Goal: Task Accomplishment & Management: Manage account settings

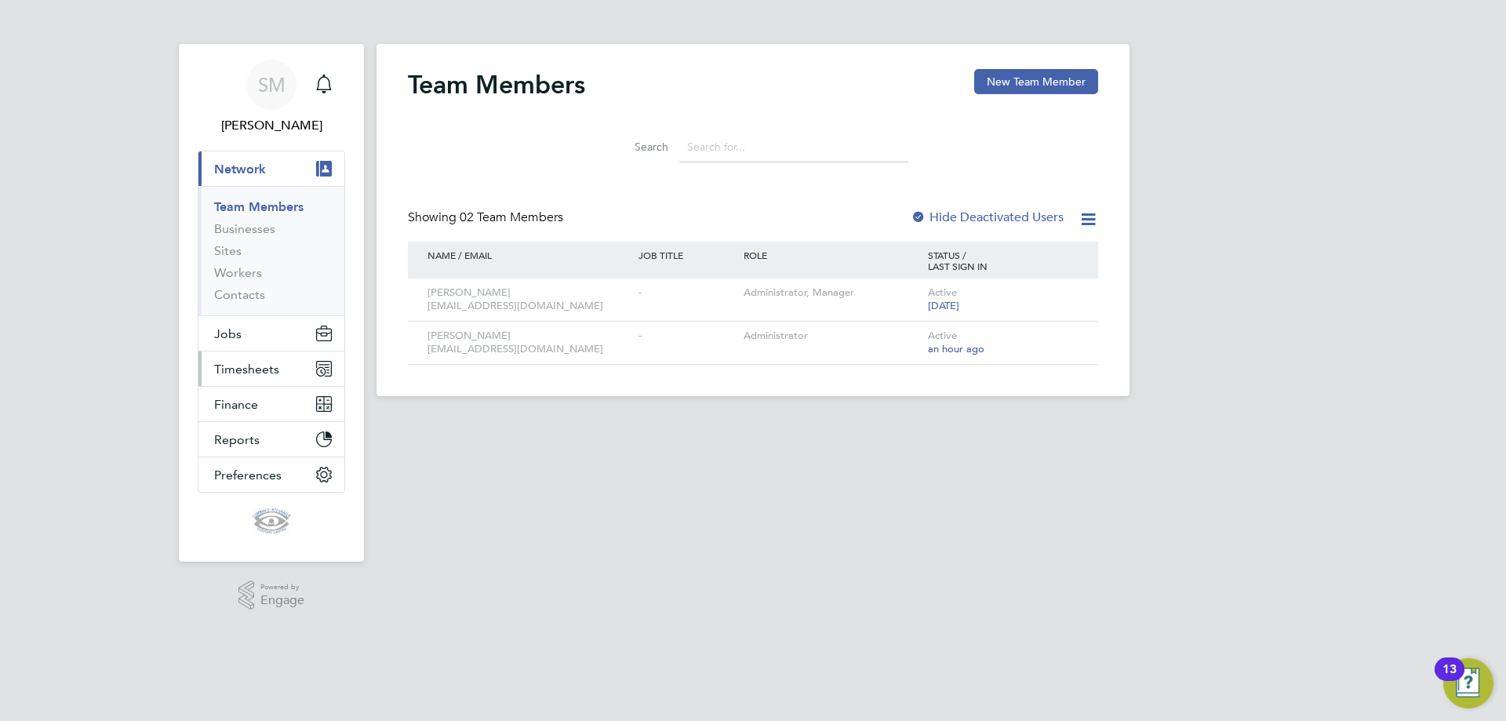
click at [238, 377] on button "Timesheets" at bounding box center [271, 368] width 146 height 35
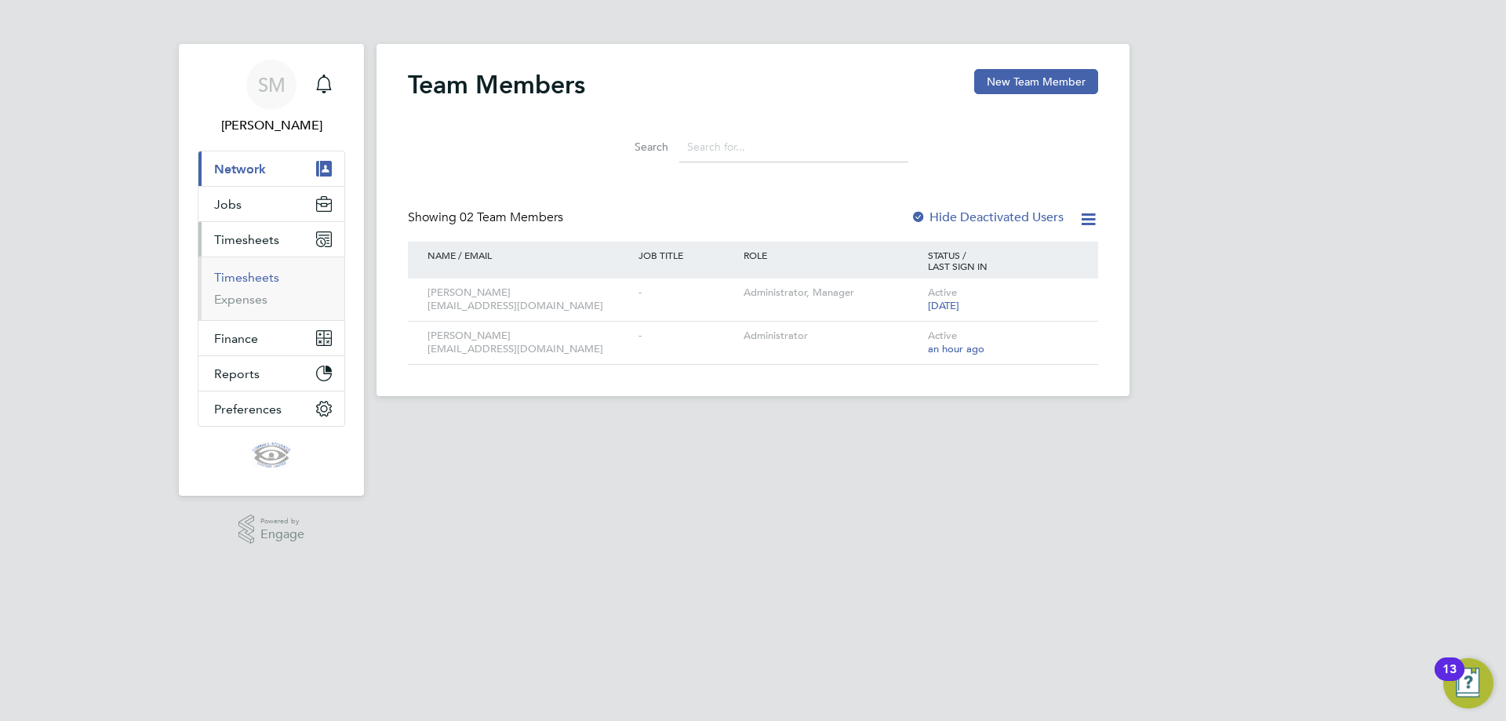
click at [261, 276] on link "Timesheets" at bounding box center [246, 277] width 65 height 15
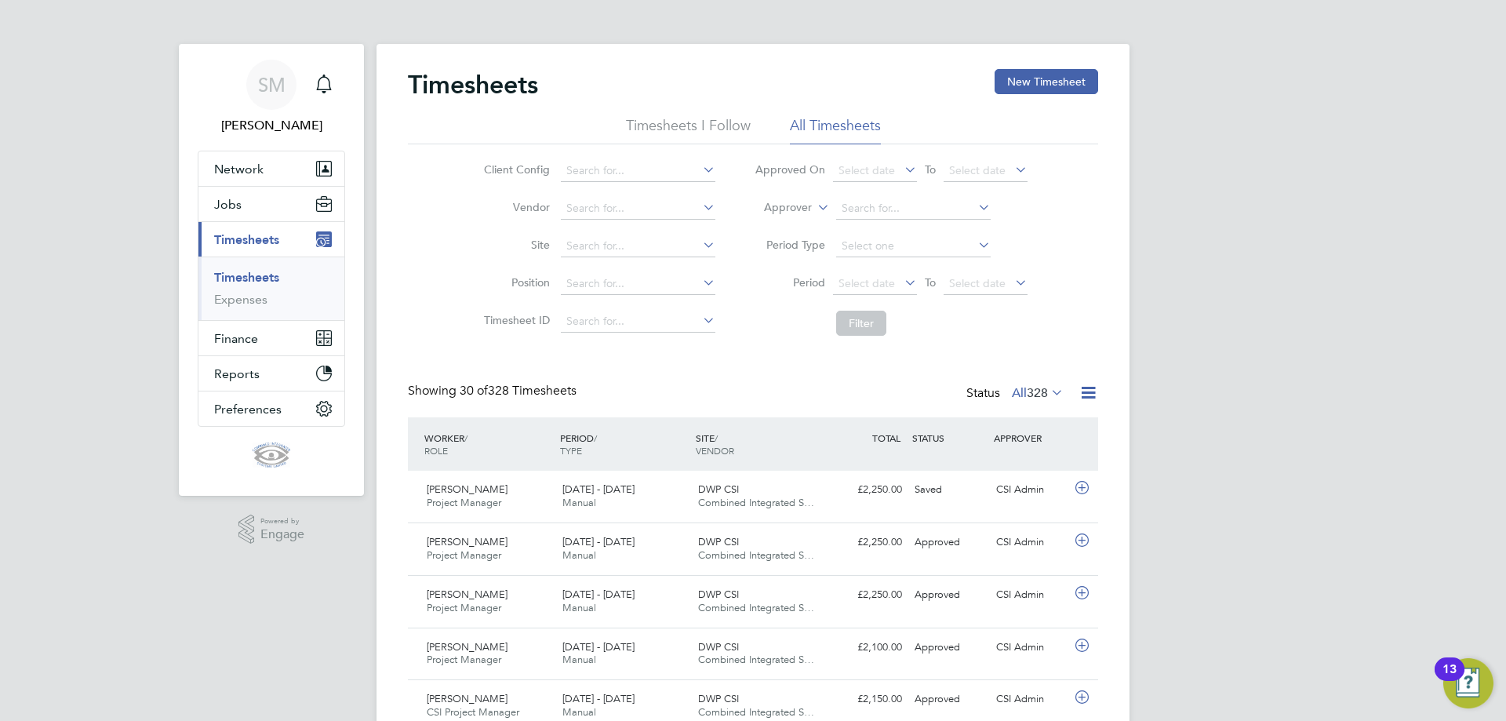
click at [730, 503] on span "Combined Integrated S…" at bounding box center [756, 502] width 116 height 13
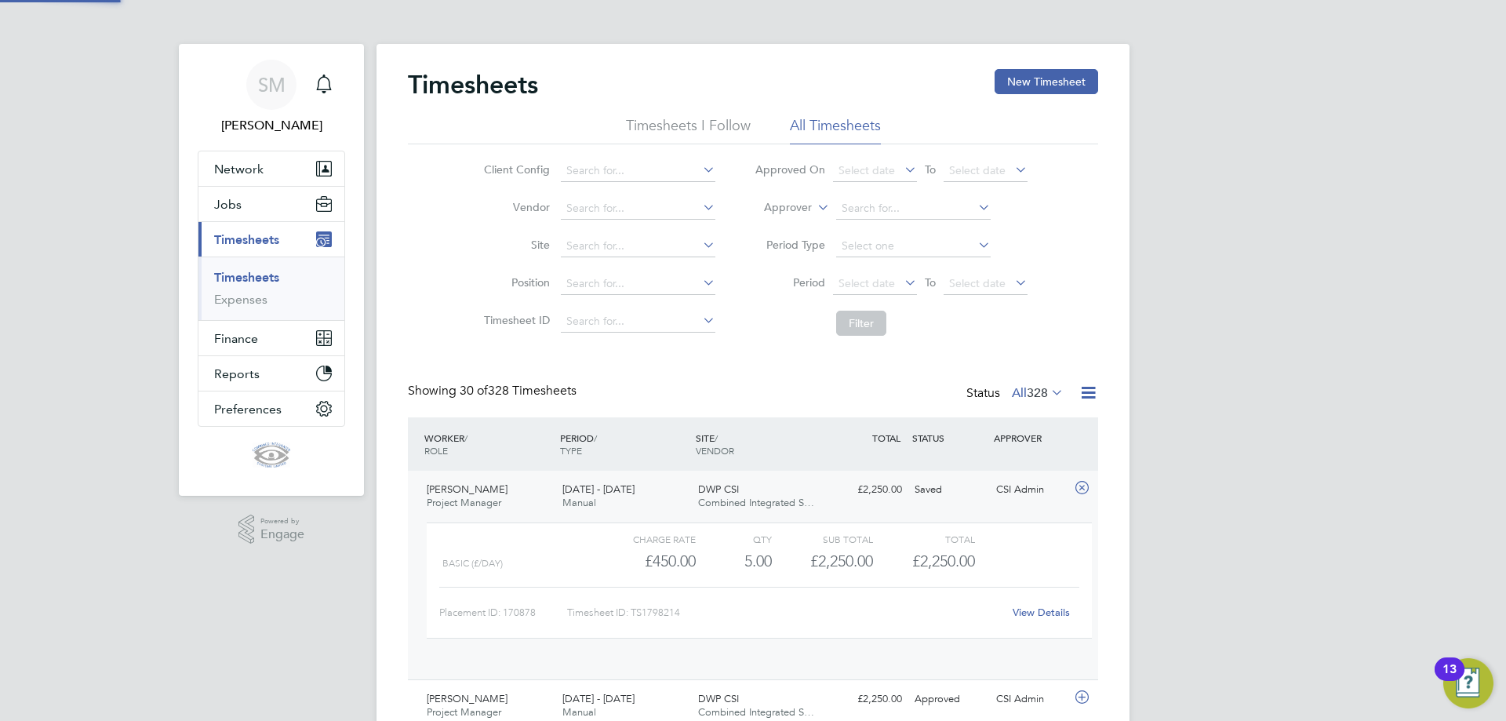
scroll to position [27, 153]
click at [1044, 612] on link "View Details" at bounding box center [1041, 612] width 57 height 13
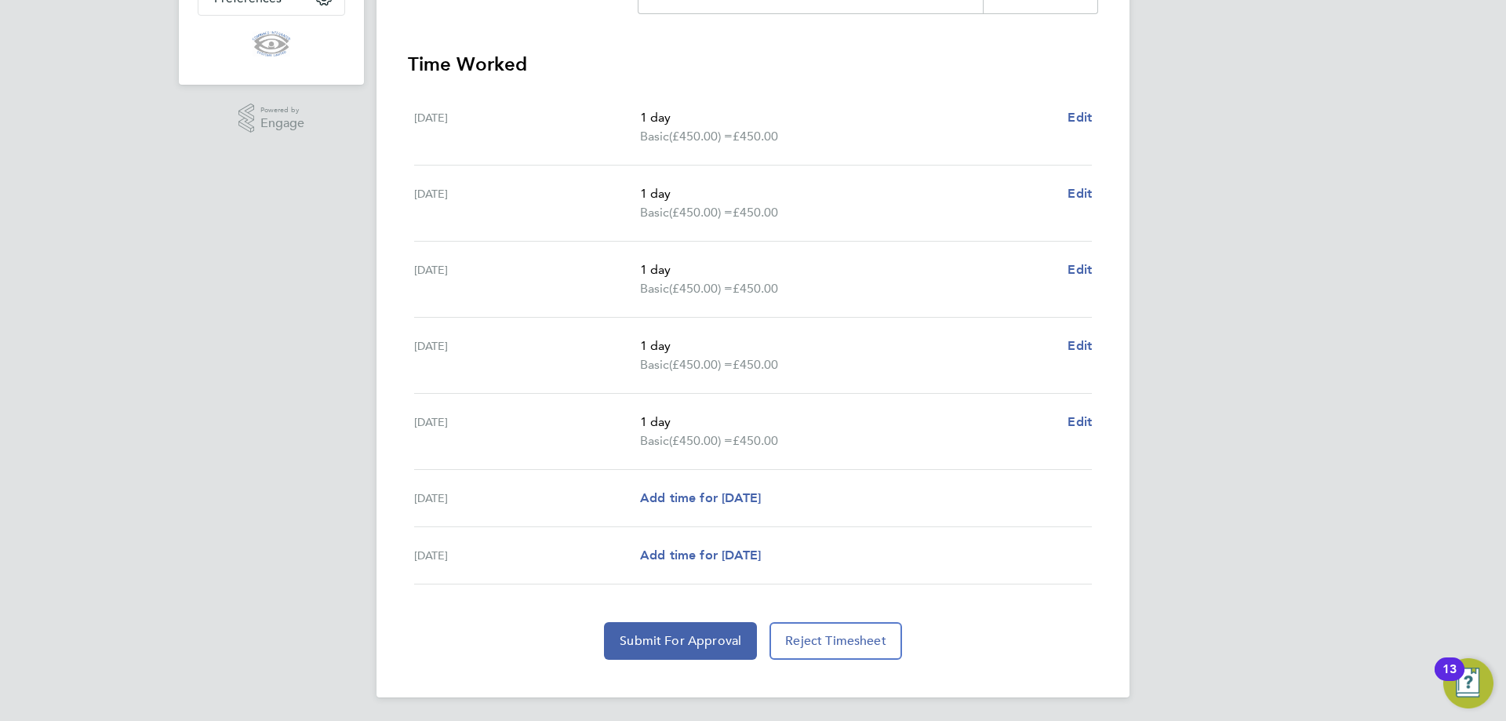
scroll to position [413, 0]
click at [674, 638] on span "Submit For Approval" at bounding box center [681, 639] width 122 height 16
click at [1350, 316] on div "SM Sue Munro Notifications Applications: Network Team Members Businesses Sites …" at bounding box center [753, 153] width 1506 height 1133
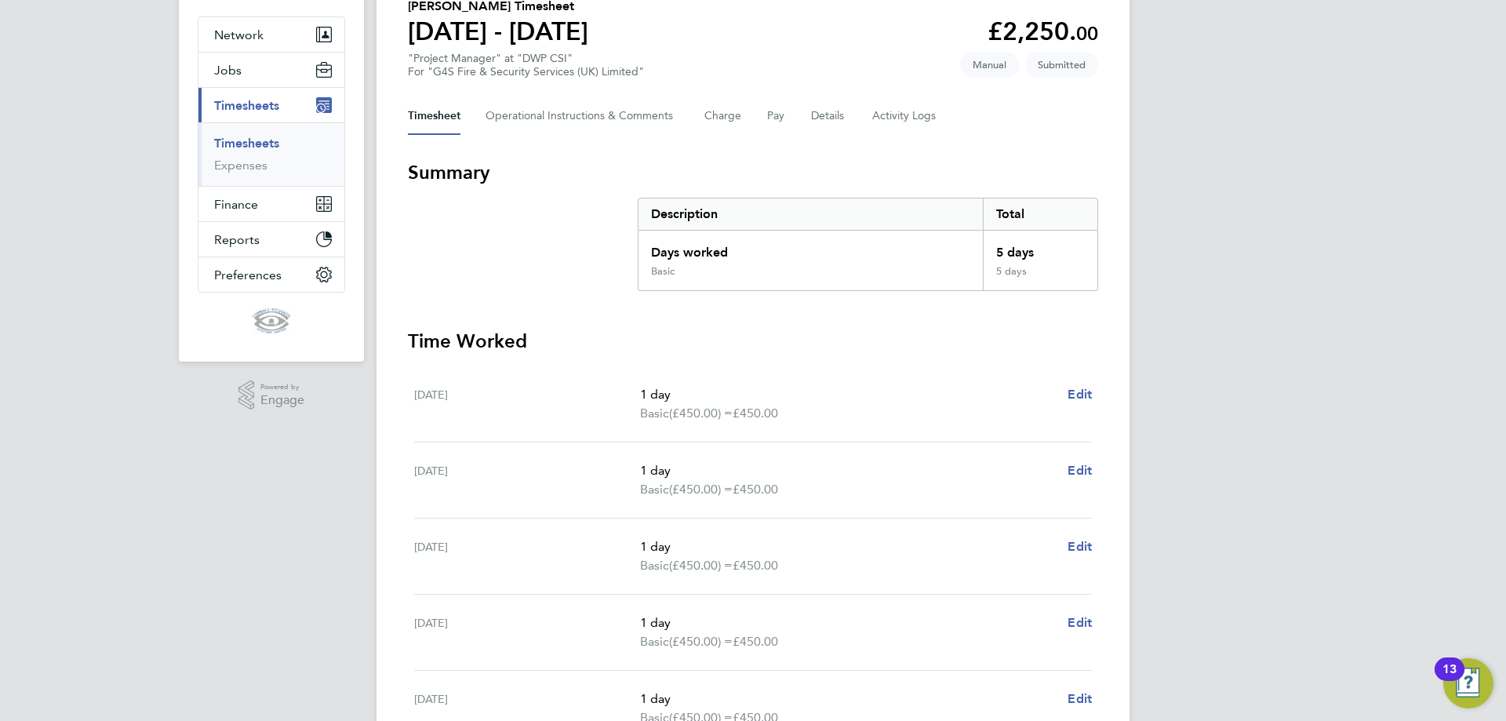
scroll to position [0, 0]
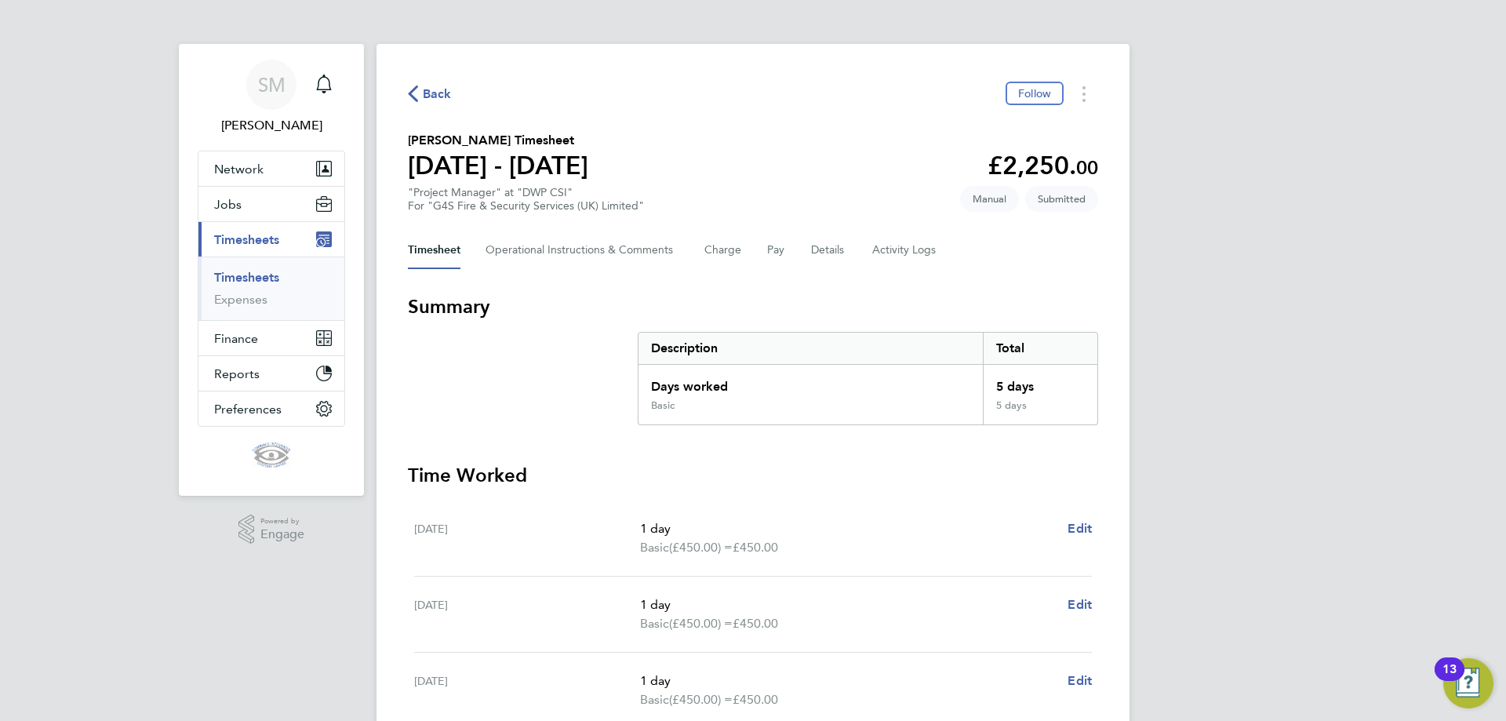
click at [442, 90] on span "Back" at bounding box center [437, 94] width 29 height 19
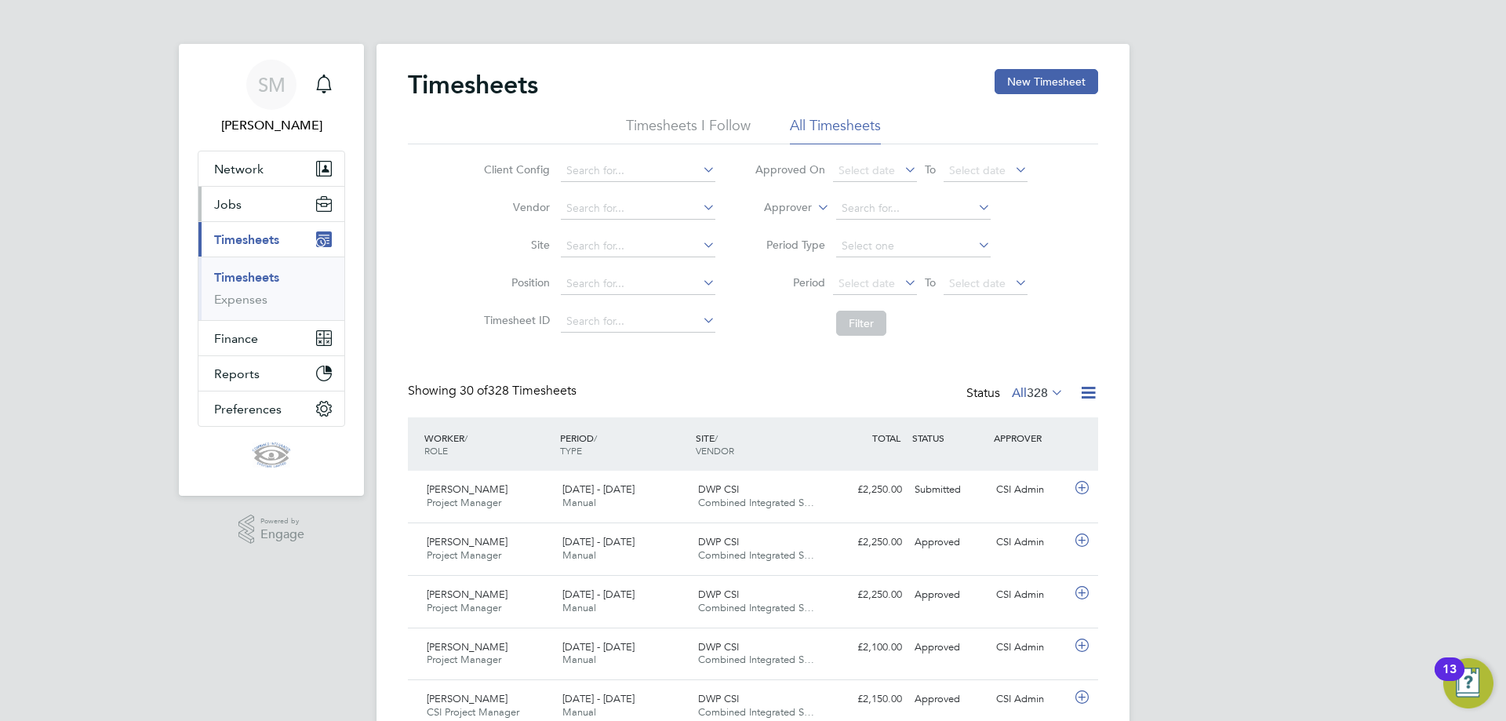
click at [232, 203] on span "Jobs" at bounding box center [227, 204] width 27 height 15
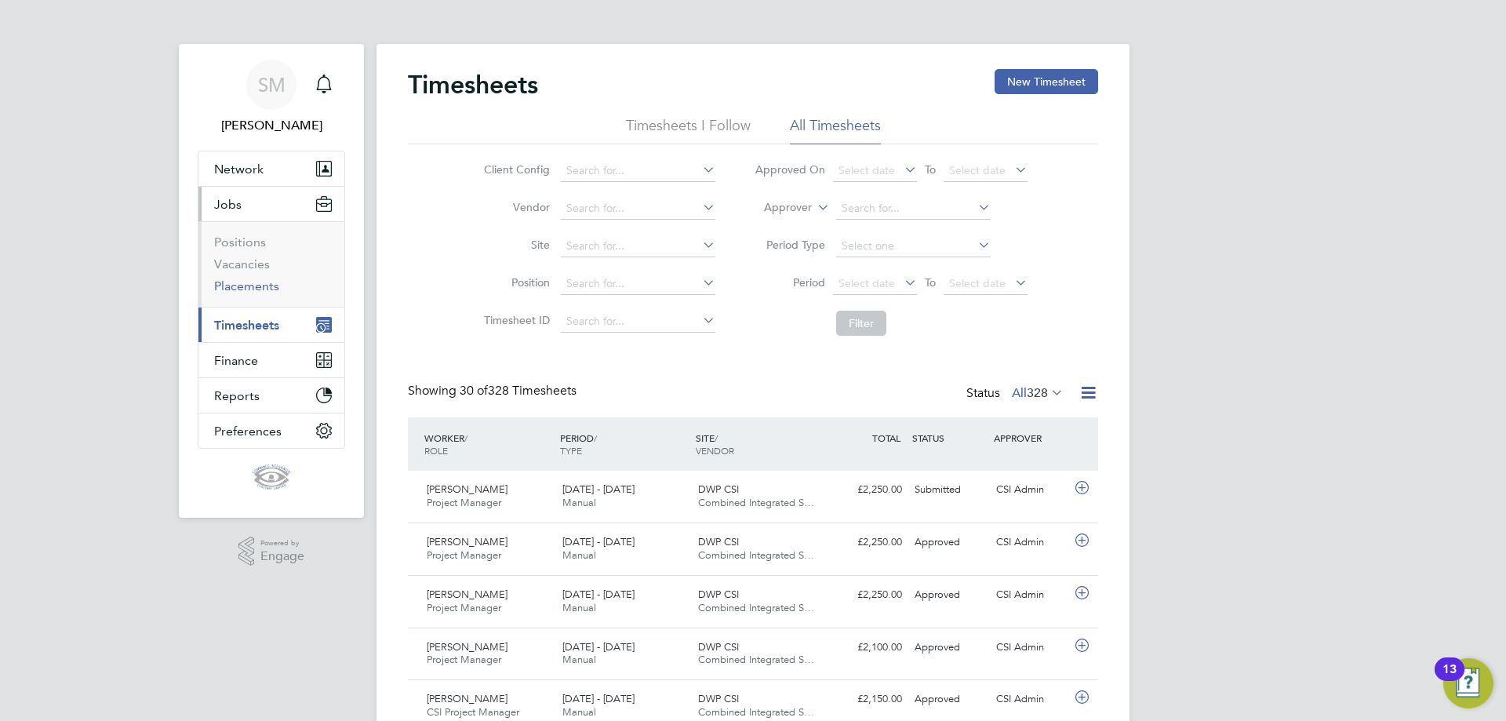
click at [251, 292] on link "Placements" at bounding box center [246, 285] width 65 height 15
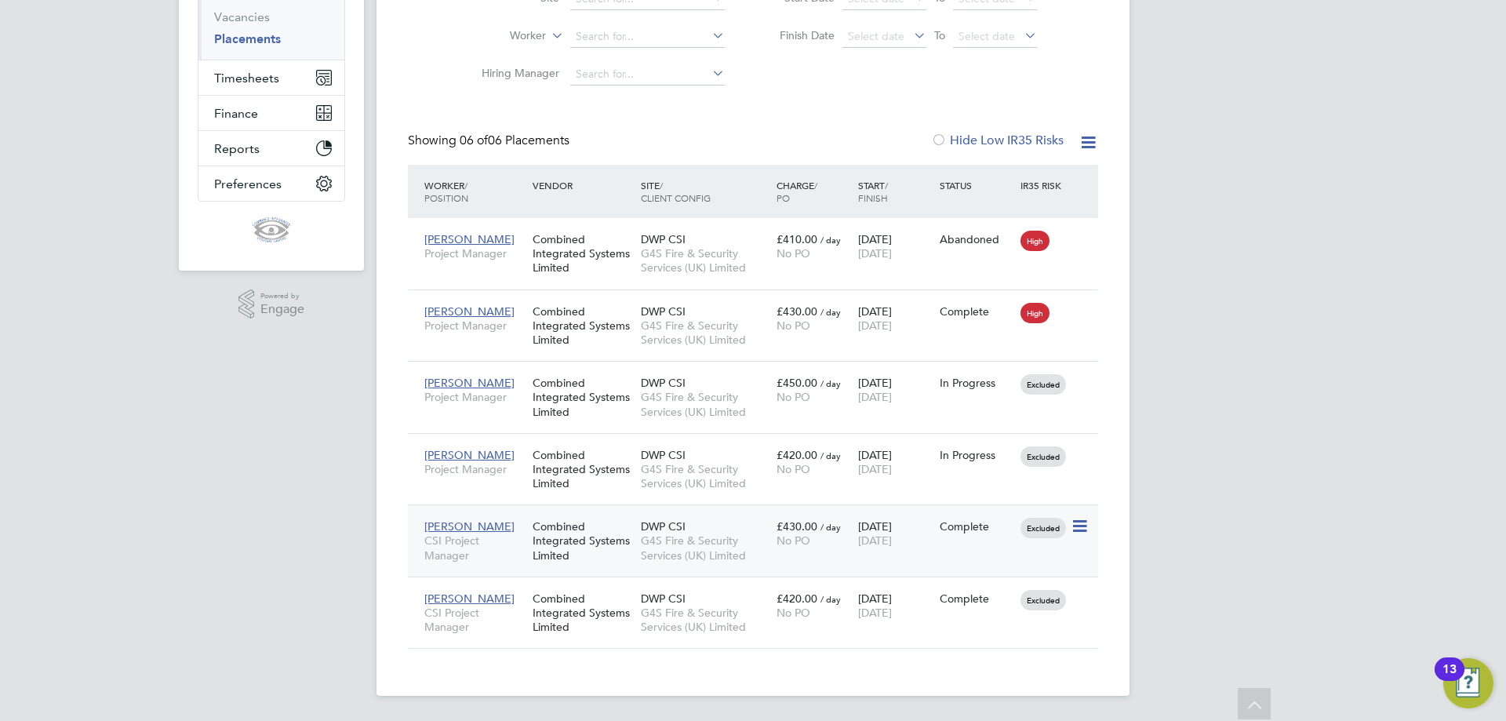
click at [926, 526] on div "20 May 2024 01 Aug 2025" at bounding box center [895, 533] width 82 height 44
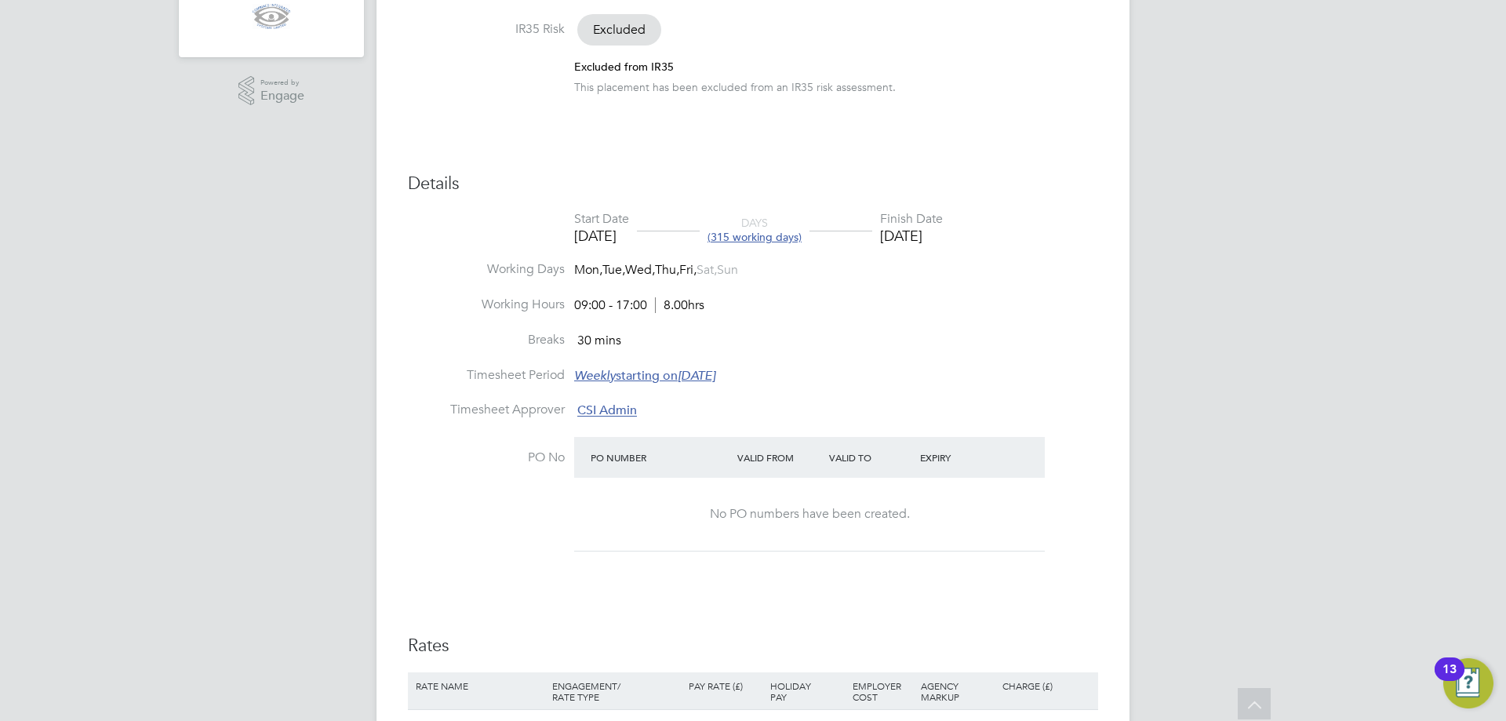
scroll to position [471, 0]
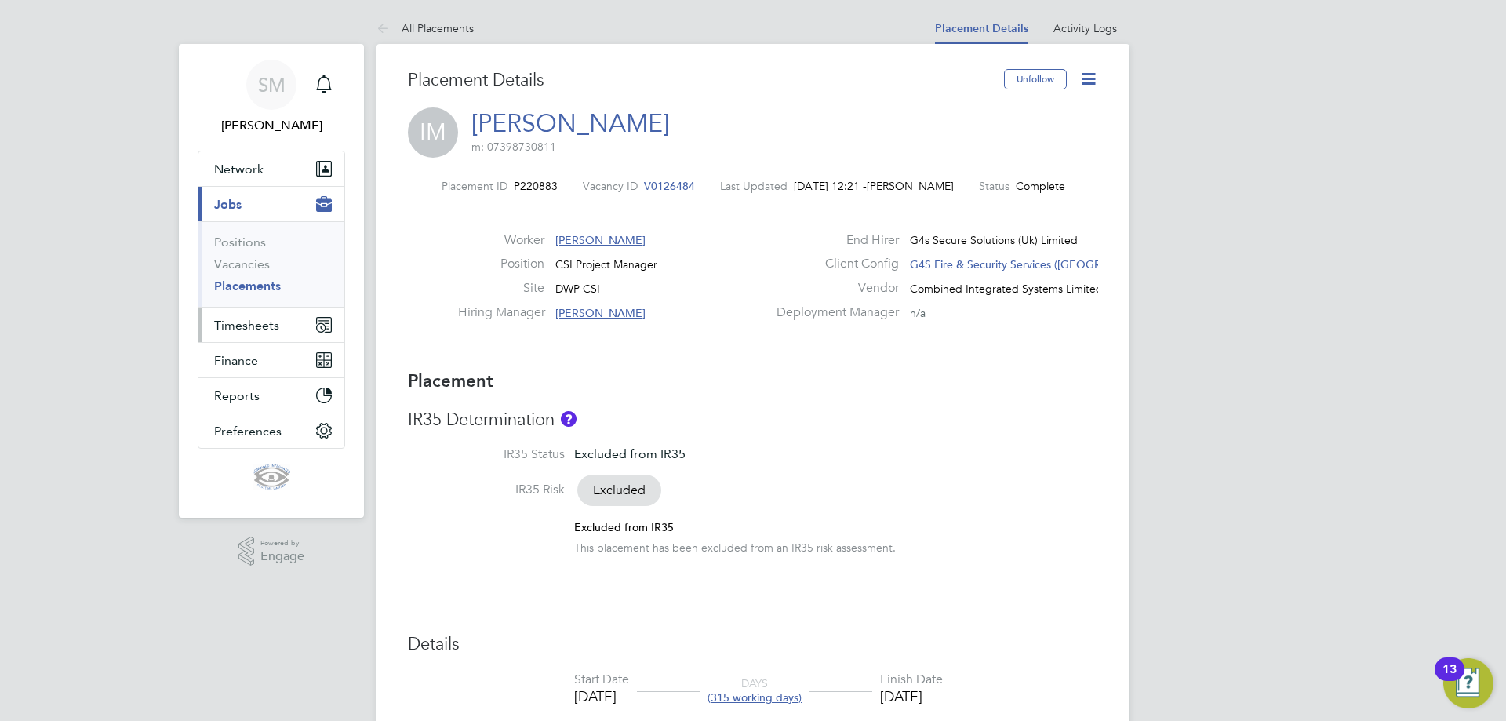
click at [239, 322] on span "Timesheets" at bounding box center [246, 325] width 65 height 15
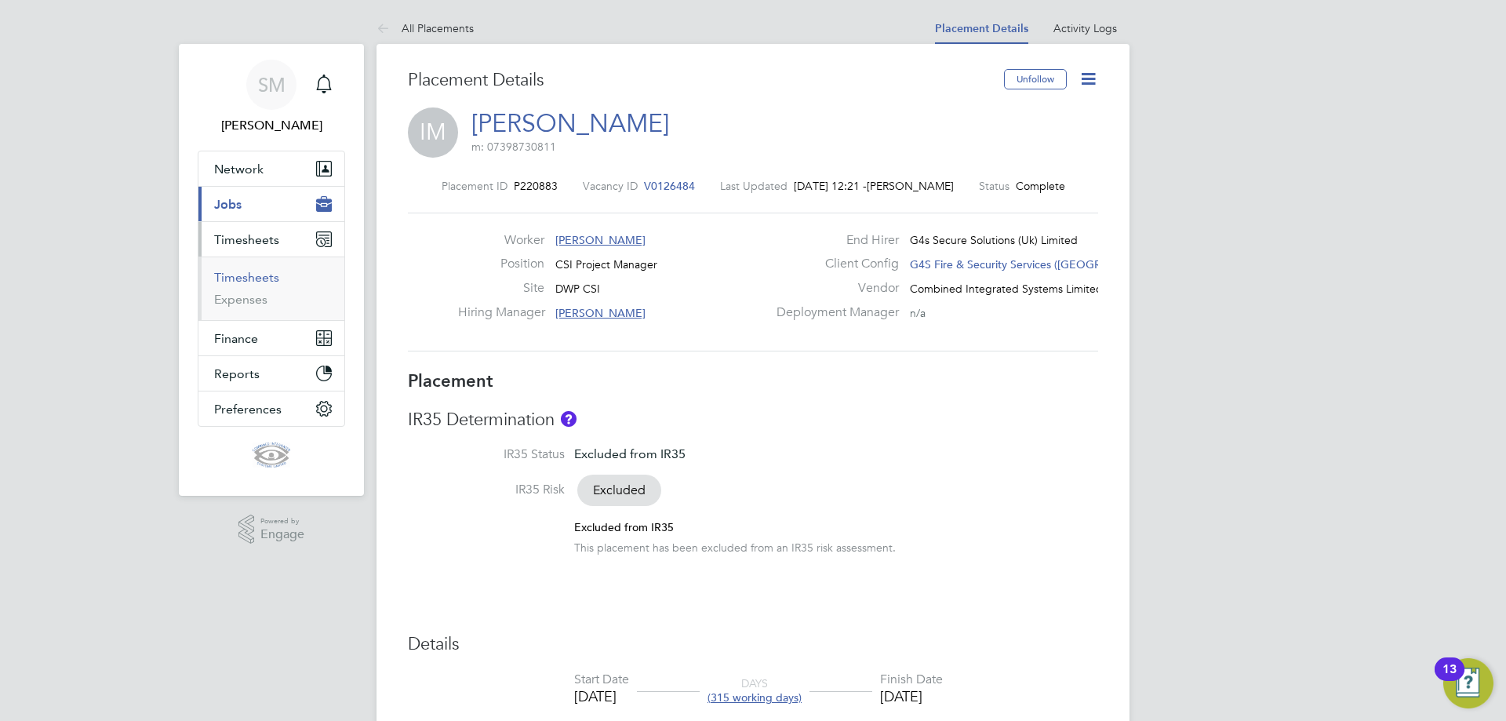
click at [248, 278] on link "Timesheets" at bounding box center [246, 277] width 65 height 15
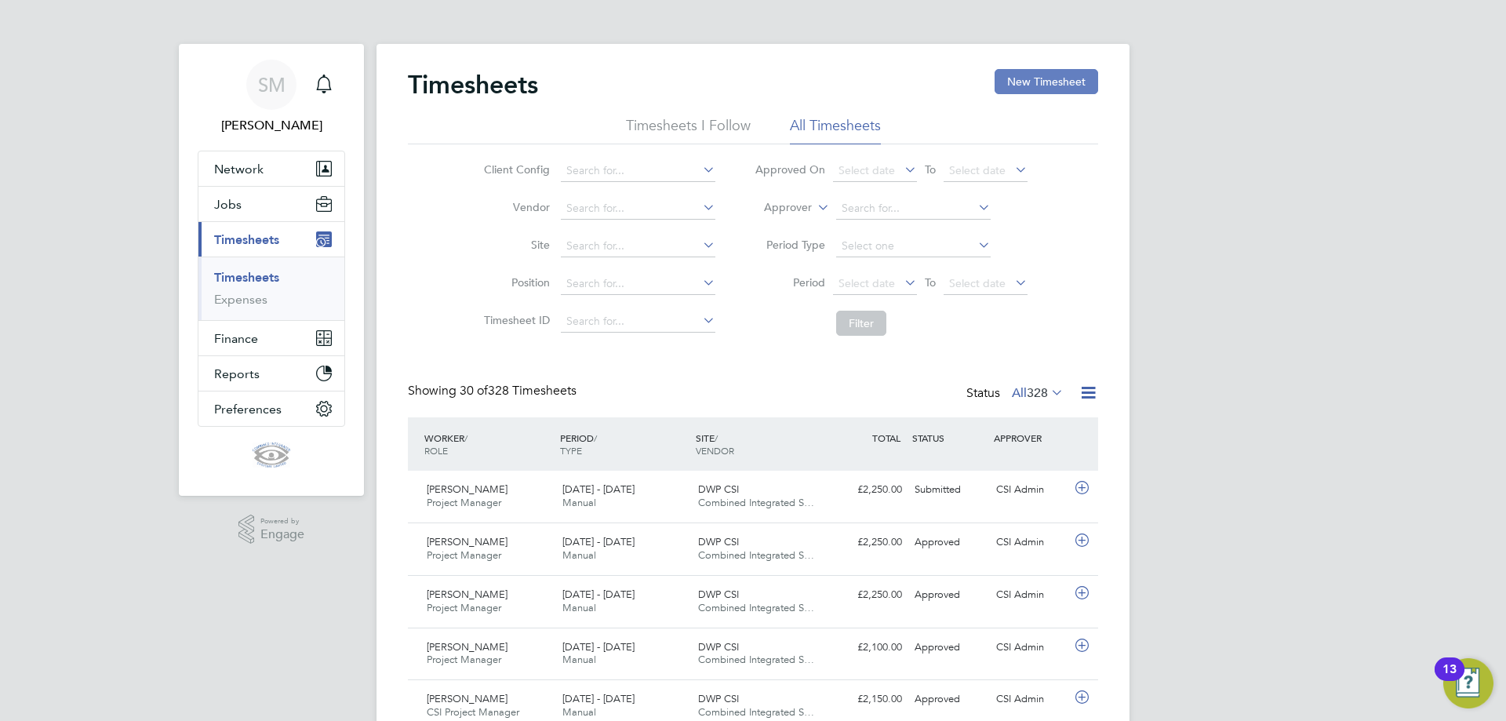
click at [1046, 81] on button "New Timesheet" at bounding box center [1047, 81] width 104 height 25
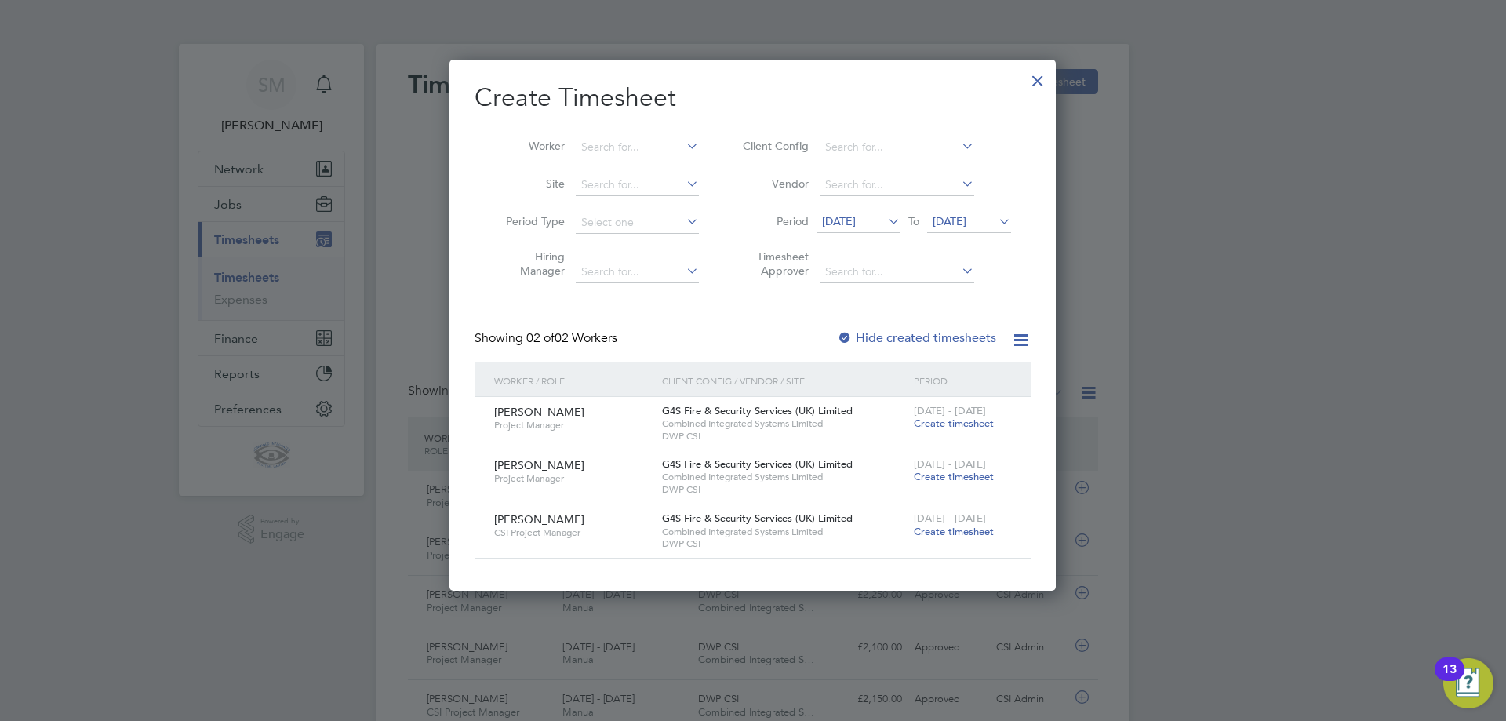
click at [955, 531] on span "Create timesheet" at bounding box center [954, 531] width 80 height 13
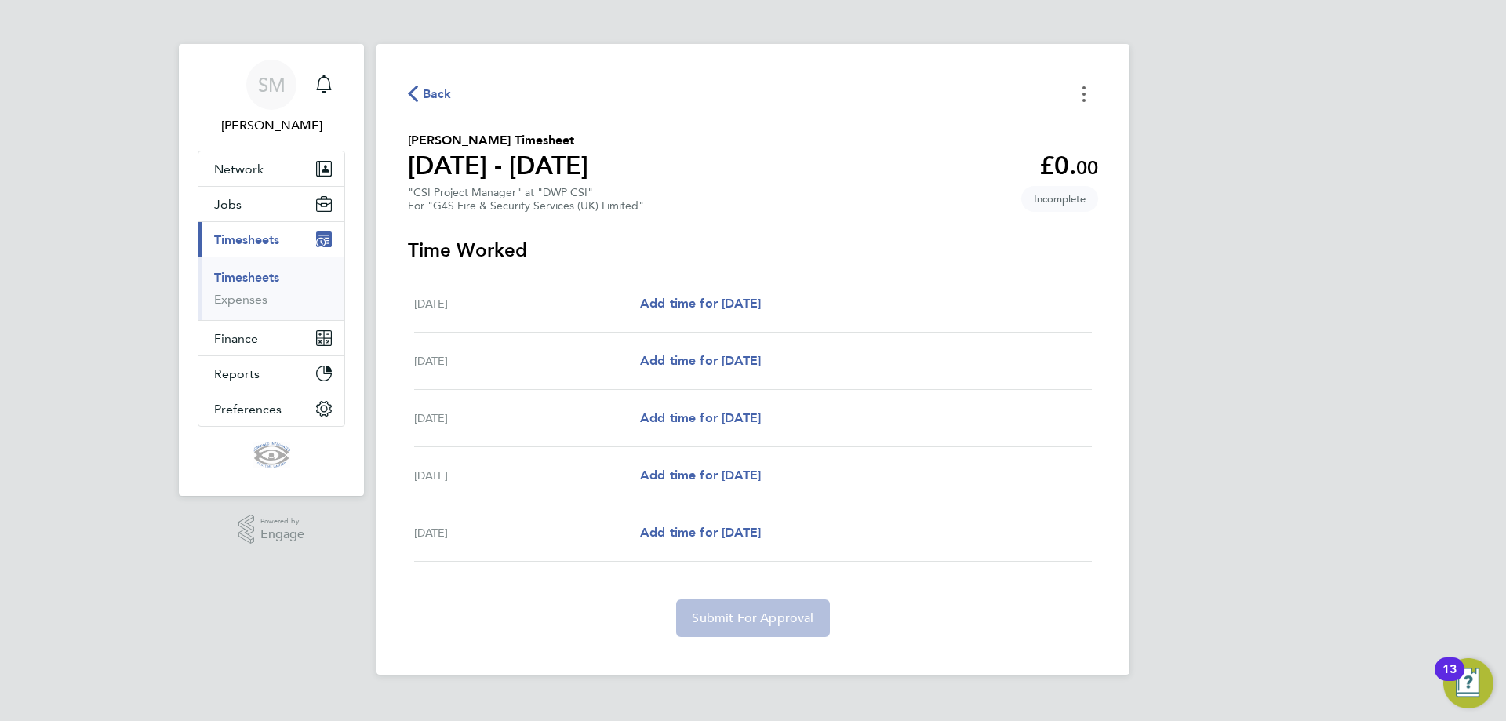
click at [1086, 90] on button "Timesheets Menu" at bounding box center [1084, 94] width 28 height 24
click at [997, 128] on button "Mark as absent" at bounding box center [1004, 128] width 188 height 31
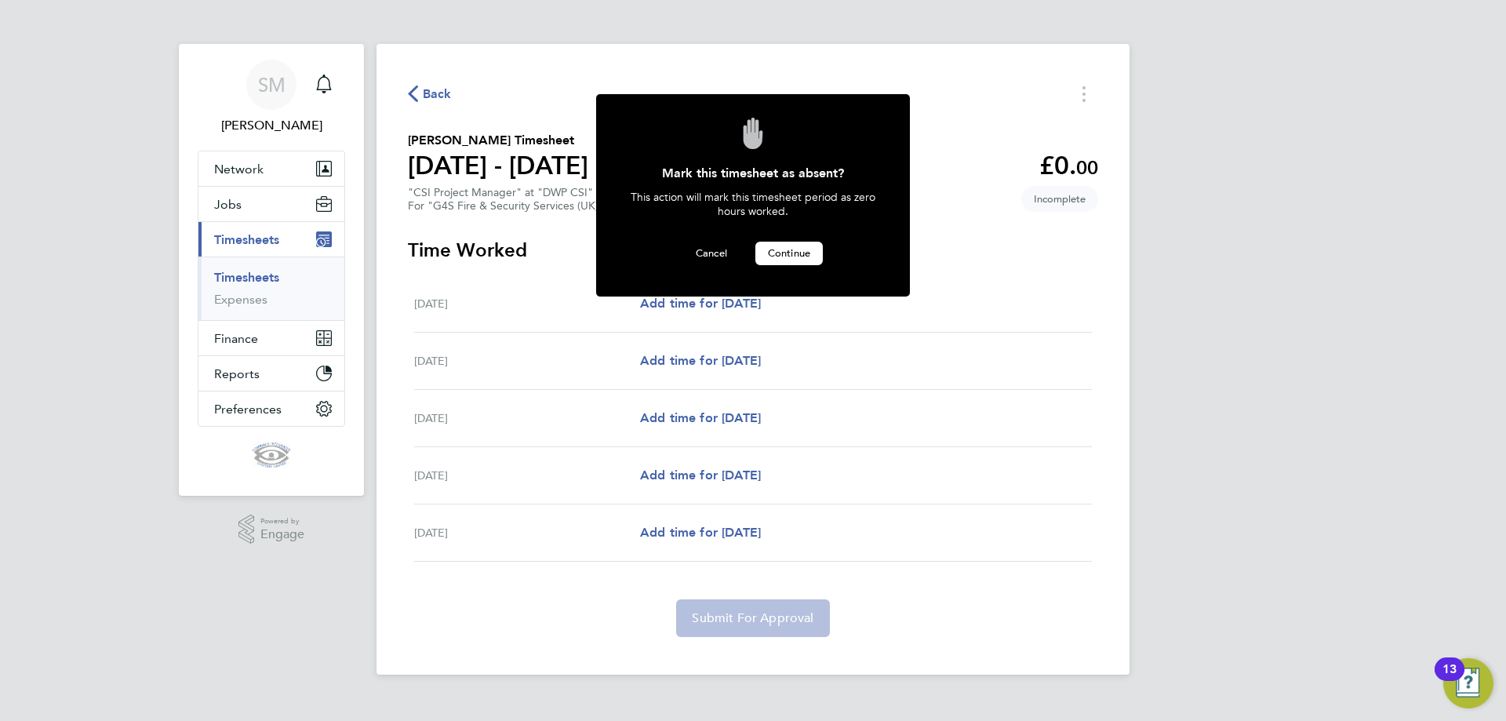
click at [786, 251] on span "Continue" at bounding box center [789, 252] width 42 height 13
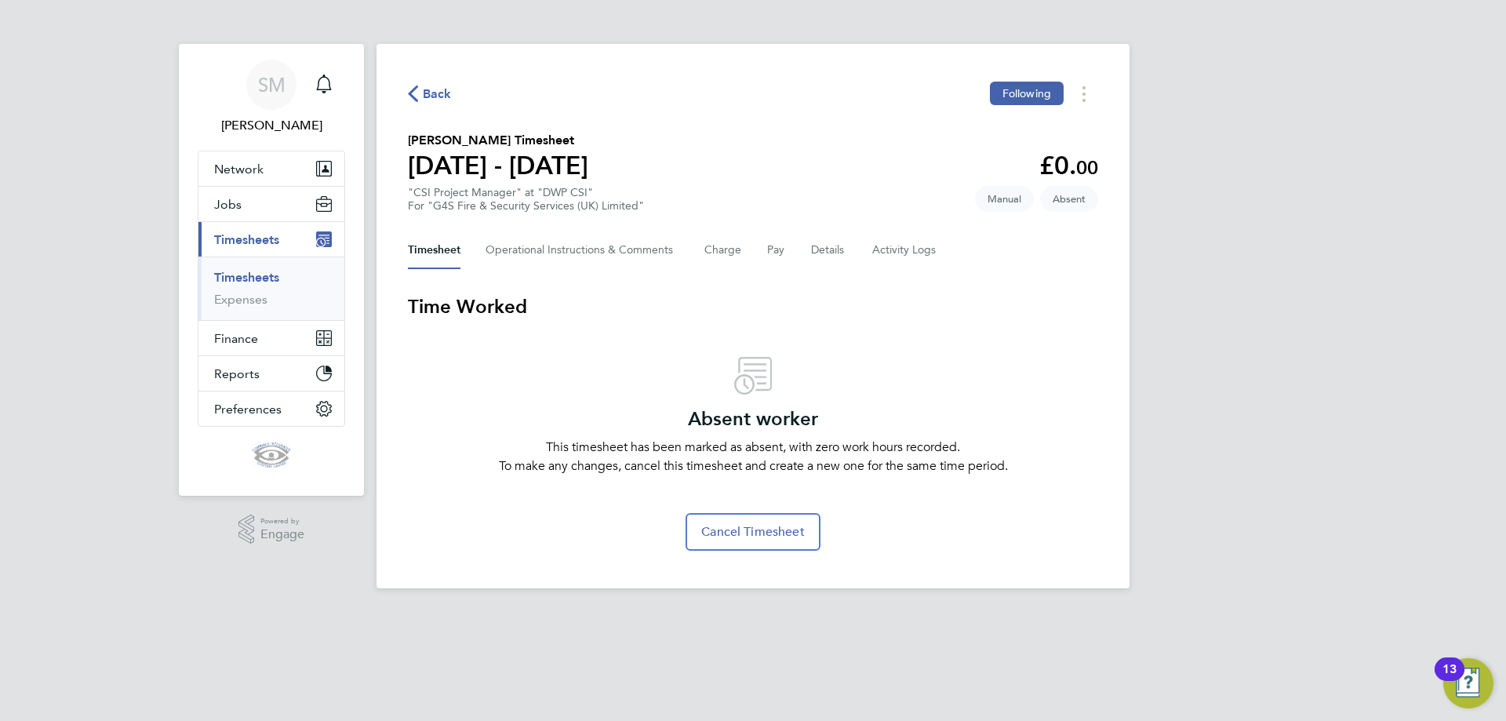
click at [259, 275] on link "Timesheets" at bounding box center [246, 277] width 65 height 15
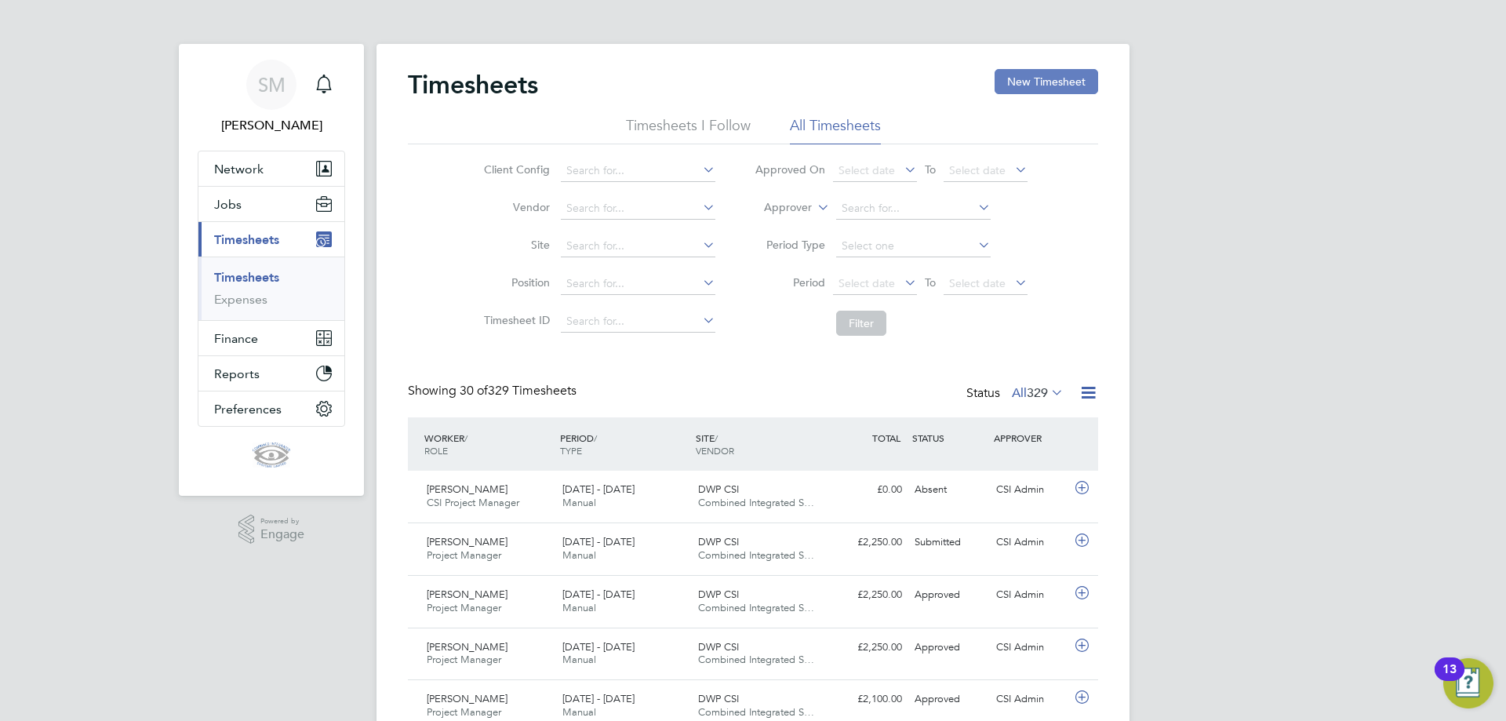
click at [1042, 81] on button "New Timesheet" at bounding box center [1047, 81] width 104 height 25
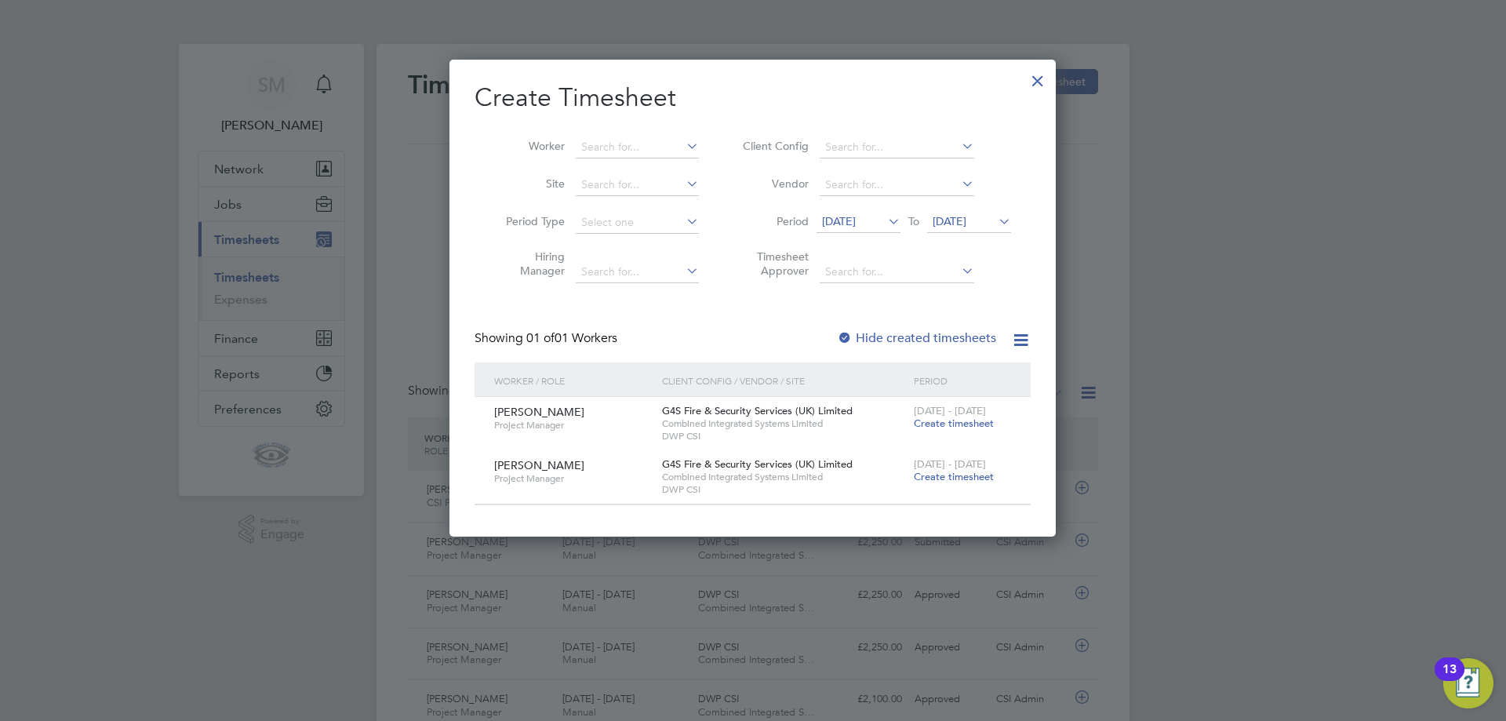
click at [1268, 300] on div at bounding box center [753, 360] width 1506 height 721
click at [1040, 78] on div at bounding box center [1038, 77] width 28 height 28
